Goal: Information Seeking & Learning: Learn about a topic

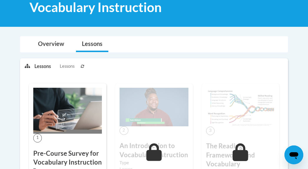
click at [72, 136] on div "1 Pre-Course Survey for Vocabulary Instruction Type Pre-Course Survey Required …" at bounding box center [67, 146] width 77 height 127
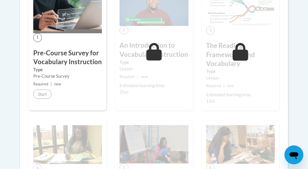
scroll to position [195, 0]
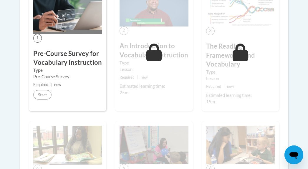
click at [74, 33] on img at bounding box center [67, 11] width 69 height 46
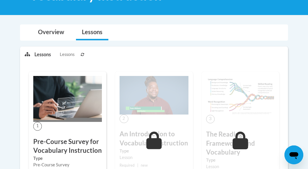
scroll to position [110, 0]
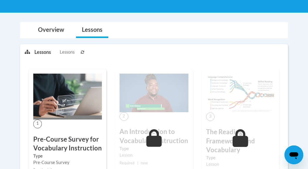
click at [69, 54] on span "Lessons" at bounding box center [67, 52] width 15 height 6
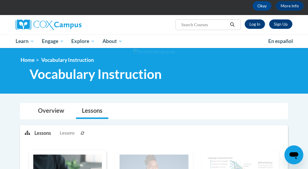
scroll to position [28, 0]
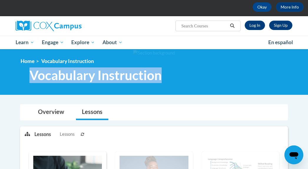
drag, startPoint x: 32, startPoint y: 75, endPoint x: 161, endPoint y: 79, distance: 129.5
click at [161, 79] on span "Vocabulary Instruction" at bounding box center [95, 75] width 132 height 16
copy span "Vocabulary Instruction"
click at [255, 25] on link "Log In" at bounding box center [254, 25] width 20 height 9
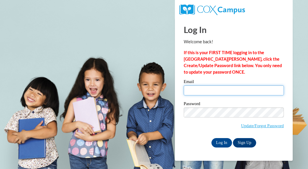
click at [200, 90] on input "Email" at bounding box center [233, 90] width 100 height 10
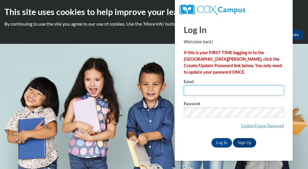
type input "[EMAIL_ADDRESS][DOMAIN_NAME]"
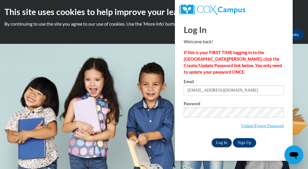
click at [218, 140] on input "Log In" at bounding box center [221, 142] width 21 height 9
click at [223, 142] on input "Log In" at bounding box center [221, 142] width 21 height 9
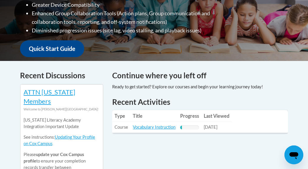
scroll to position [220, 0]
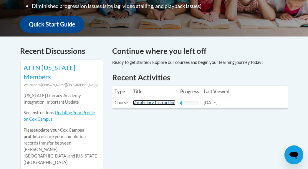
click at [156, 100] on link "Vocabulary Instruction" at bounding box center [154, 102] width 43 height 5
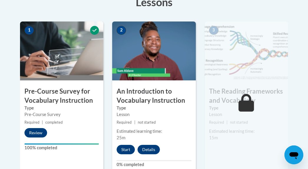
scroll to position [176, 0]
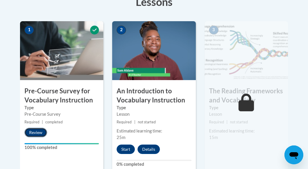
click at [36, 133] on button "Review" at bounding box center [35, 132] width 23 height 9
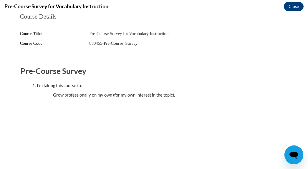
scroll to position [0, 0]
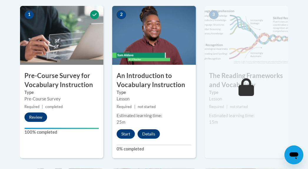
scroll to position [201, 0]
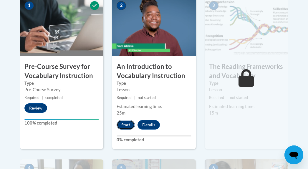
click at [127, 126] on button "Start" at bounding box center [125, 124] width 18 height 9
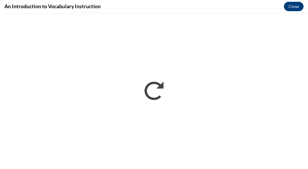
scroll to position [0, 0]
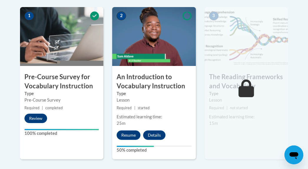
scroll to position [191, 0]
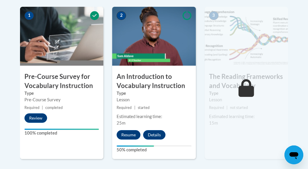
click at [49, 128] on div "1 Pre-Course Survey for Vocabulary Instruction Type Pre-Course Survey Required …" at bounding box center [61, 83] width 83 height 152
click at [131, 135] on button "Resume" at bounding box center [128, 134] width 24 height 9
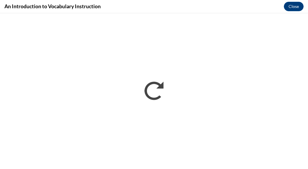
scroll to position [0, 0]
